Goal: Task Accomplishment & Management: Manage account settings

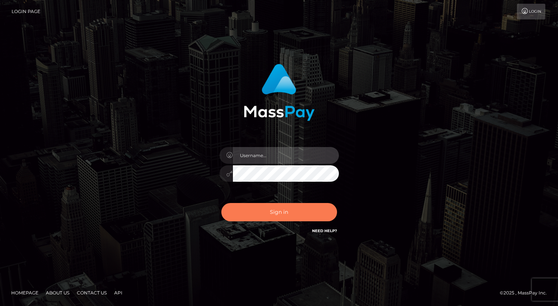
type input "dragon.rush"
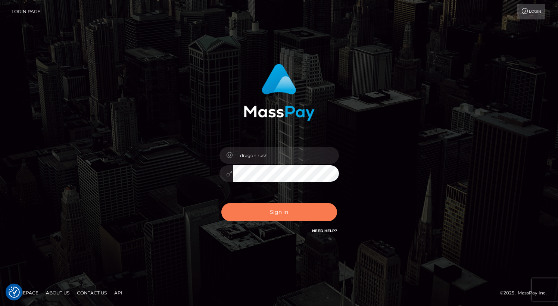
click at [319, 219] on button "Sign in" at bounding box center [279, 212] width 116 height 18
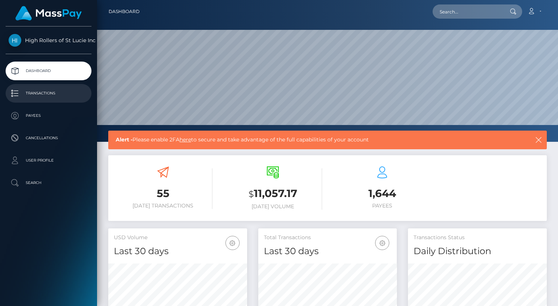
scroll to position [132, 139]
click at [66, 93] on p "Transactions" at bounding box center [49, 93] width 80 height 11
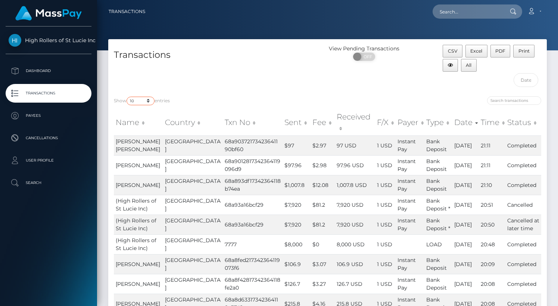
click at [142, 100] on select "10 25 50 100 250 500 1,000 3,500" at bounding box center [141, 101] width 28 height 9
select select "3500"
click at [127, 97] on select "10 25 50 100 250 500 1,000 3,500" at bounding box center [141, 101] width 28 height 9
click at [233, 46] on div "Transactions" at bounding box center [217, 68] width 219 height 46
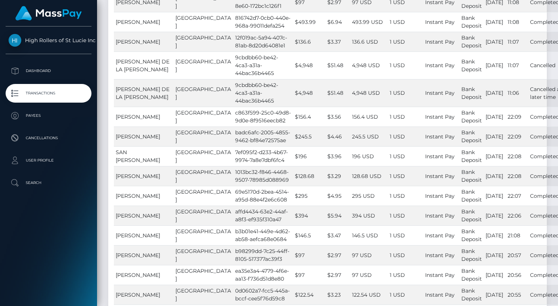
scroll to position [41835, 0]
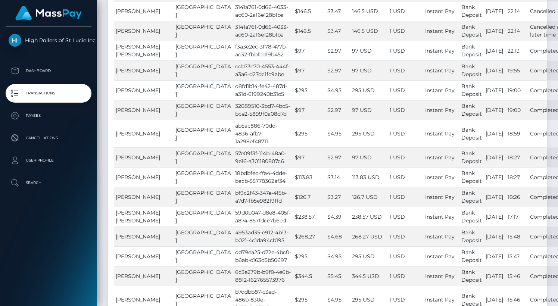
drag, startPoint x: 241, startPoint y: 160, endPoint x: 201, endPoint y: 143, distance: 43.8
copy tr "United States 706bfeb6-6b16-4de4-adfb-d21a9d4db61f"
drag, startPoint x: 203, startPoint y: 143, endPoint x: 240, endPoint y: 163, distance: 41.9
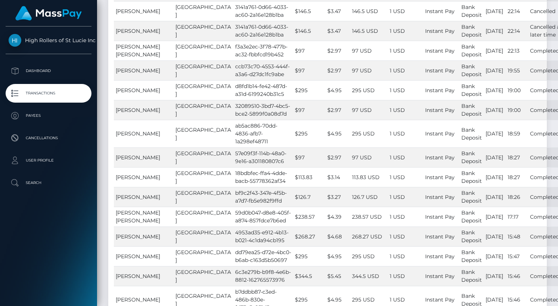
copy td "706bfeb6-6b16-4de4-adfb-d21a9d4db61f"
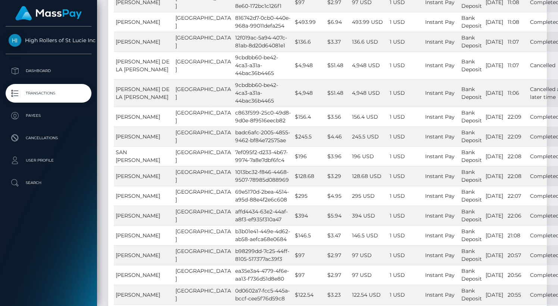
drag, startPoint x: 202, startPoint y: 149, endPoint x: 253, endPoint y: 160, distance: 52.1
copy td "56412e80-da2b-4e1e-a45a-ab77a810b947"
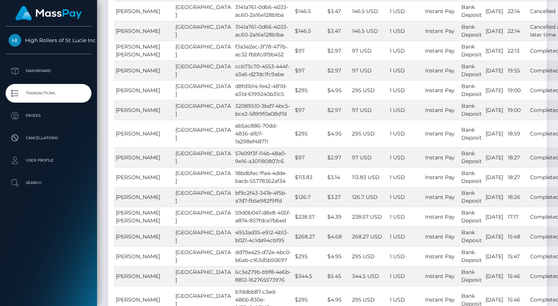
drag, startPoint x: 204, startPoint y: 144, endPoint x: 240, endPoint y: 162, distance: 40.4
drag, startPoint x: 203, startPoint y: 144, endPoint x: 241, endPoint y: 162, distance: 41.6
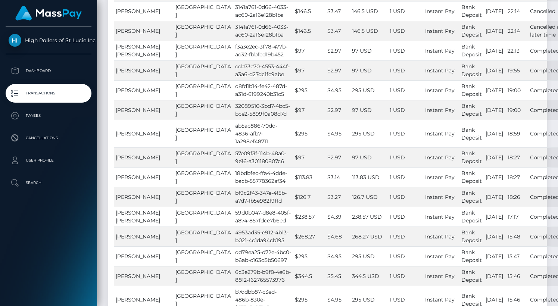
copy td "706bfeb6-6b16-4de4-adfb-d21a9d4db61f"
